Goal: Information Seeking & Learning: Learn about a topic

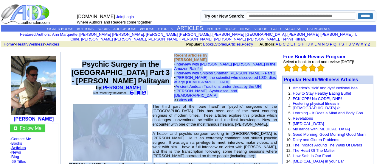
drag, startPoint x: 238, startPoint y: 61, endPoint x: 82, endPoint y: 57, distance: 156.4
click at [70, 75] on td "Psychic Surgery in the Philippines Part 3 - Placido Palitayan by Howard G Chari…" at bounding box center [120, 78] width 105 height 52
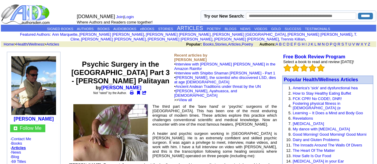
click at [133, 91] on icon at bounding box center [132, 93] width 4 height 4
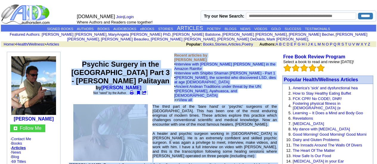
drag, startPoint x: 237, startPoint y: 61, endPoint x: 82, endPoint y: 59, distance: 154.9
